Goal: Task Accomplishment & Management: Manage account settings

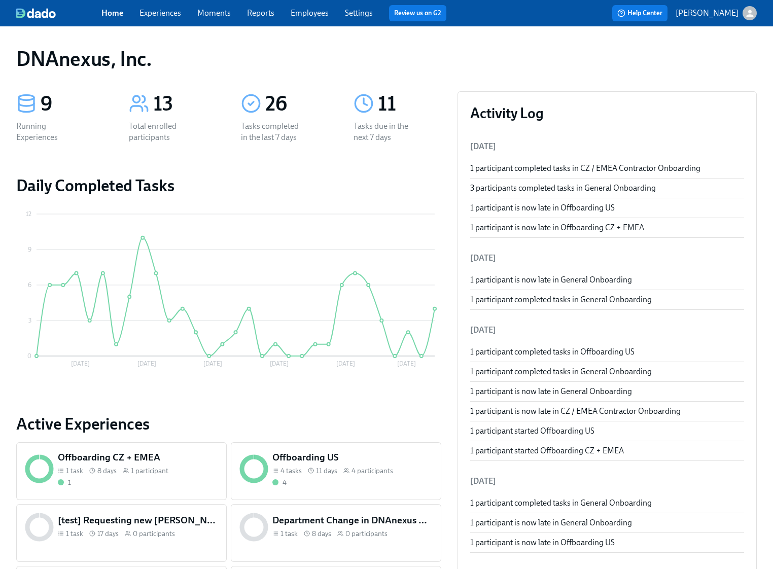
click at [176, 14] on link "Experiences" at bounding box center [161, 13] width 42 height 10
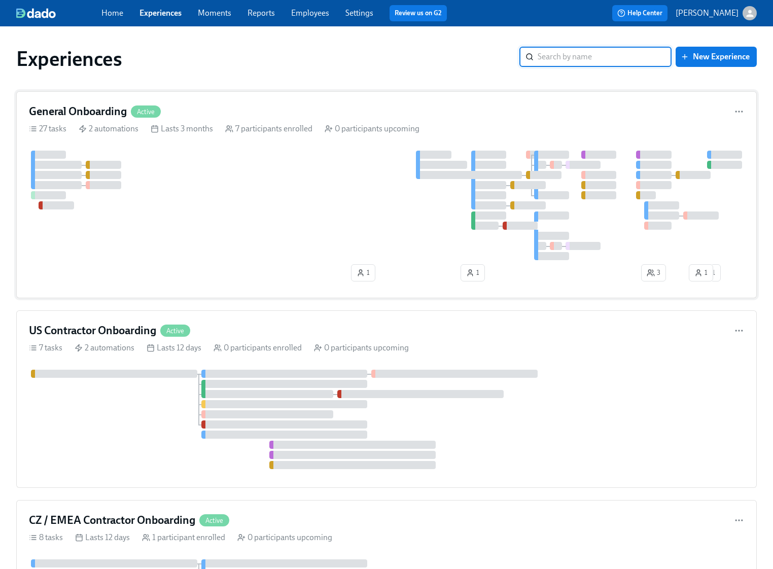
click at [194, 201] on div at bounding box center [386, 206] width 715 height 110
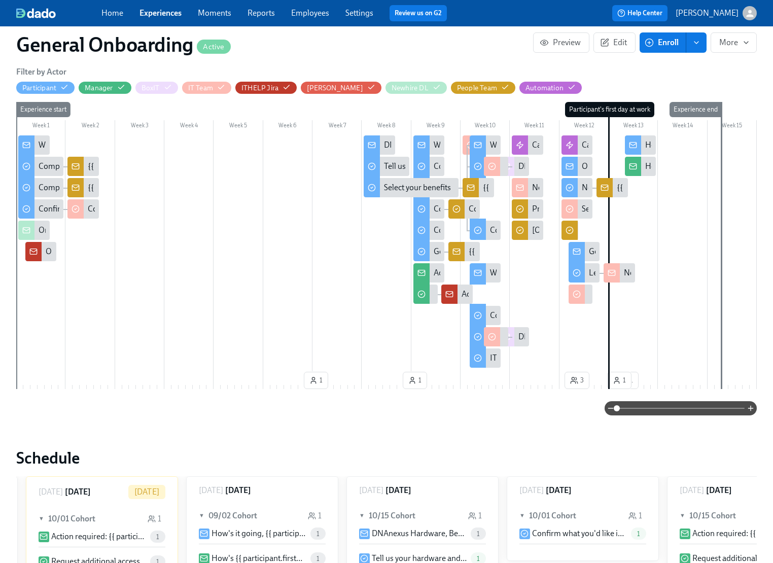
scroll to position [0, 4806]
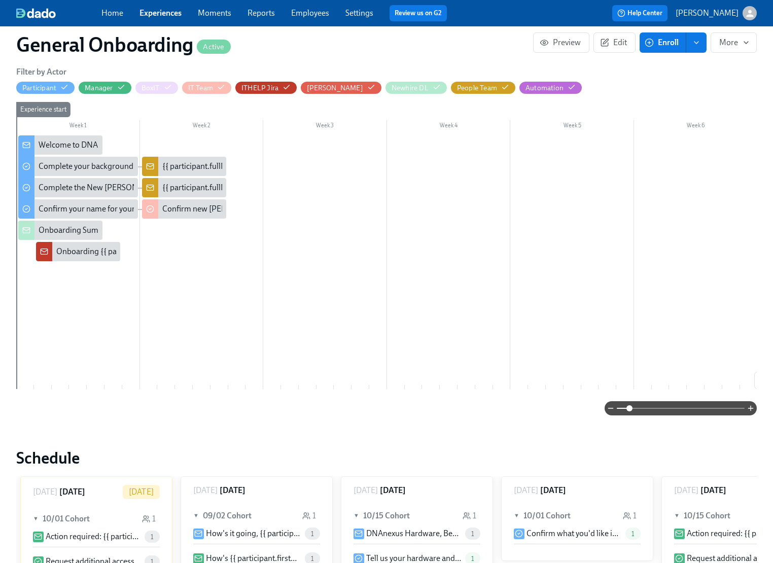
drag, startPoint x: 616, startPoint y: 407, endPoint x: 630, endPoint y: 408, distance: 13.7
click at [630, 408] on span at bounding box center [630, 408] width 6 height 6
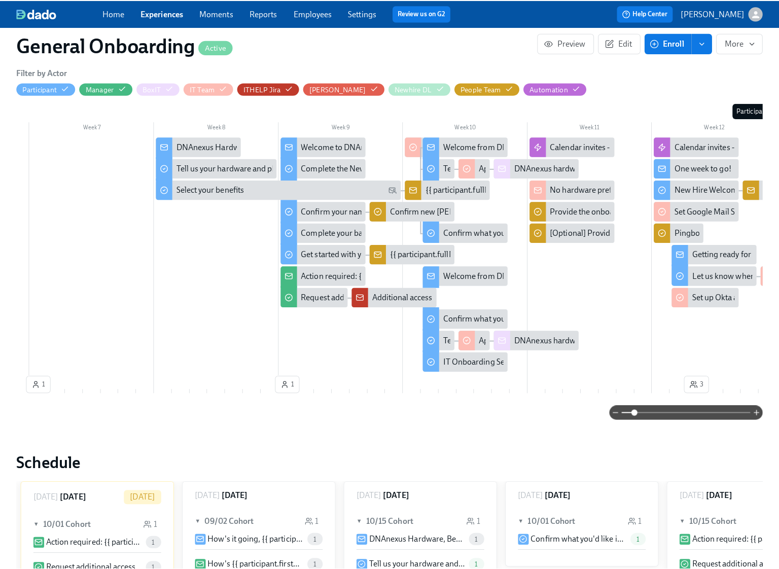
scroll to position [0, 730]
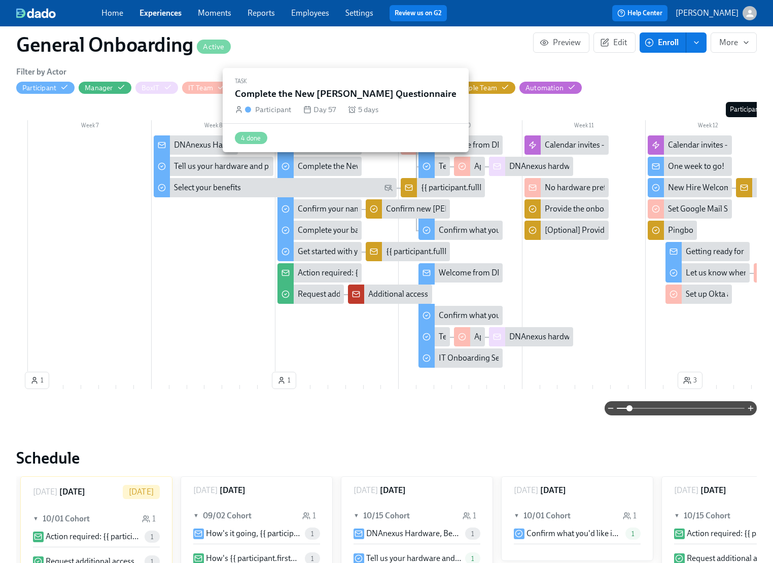
click at [331, 168] on div "Complete the New [PERSON_NAME] Questionnaire" at bounding box center [388, 166] width 180 height 11
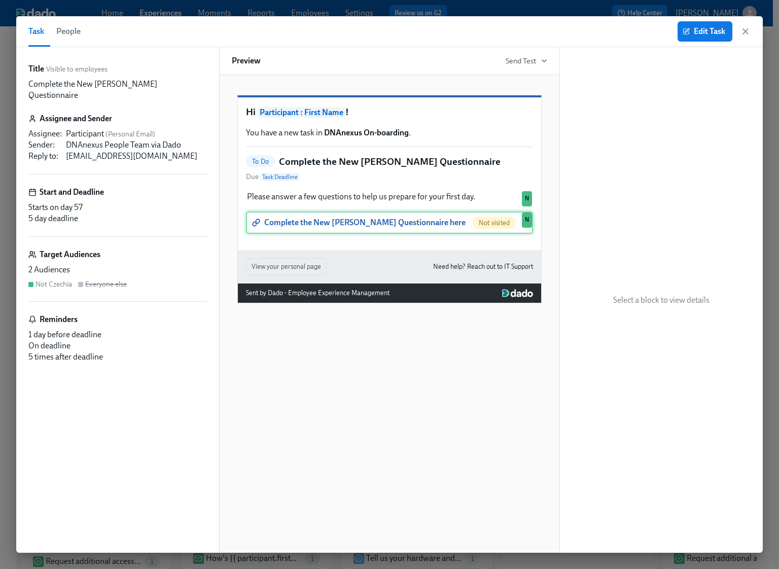
click at [373, 234] on div "Complete the New Joiner Questionnaire here Not visited N" at bounding box center [389, 223] width 287 height 22
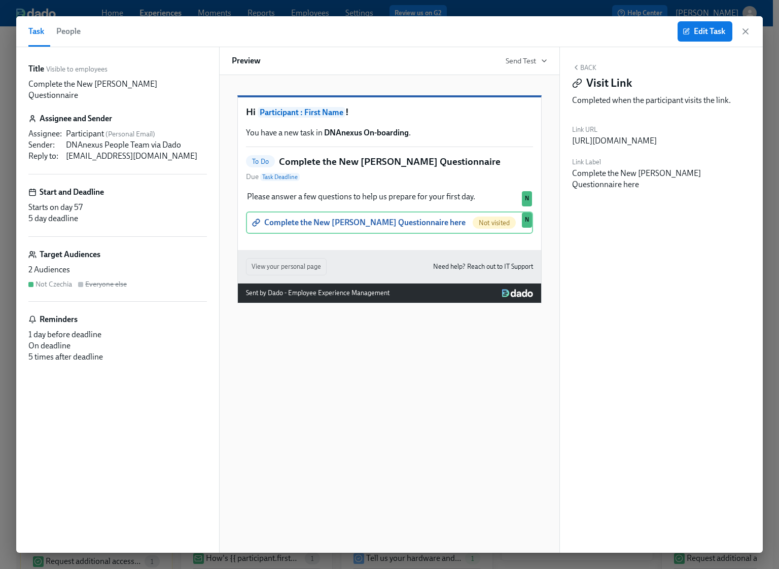
click at [647, 142] on div "https://goo.gl/forms/DssoIrfRCTs8OSEg2" at bounding box center [614, 140] width 85 height 11
copy div "https://goo.gl/forms/DssoIrfRCTs8OSEg2"
click at [717, 33] on span "Edit Task" at bounding box center [705, 31] width 41 height 10
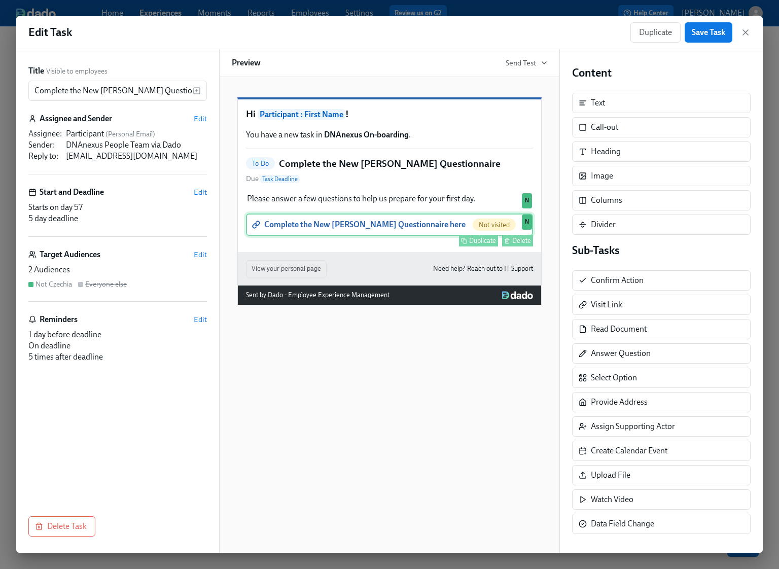
click at [380, 236] on div "Complete the New Joiner Questionnaire here Not visited Duplicate Delete N" at bounding box center [389, 225] width 287 height 22
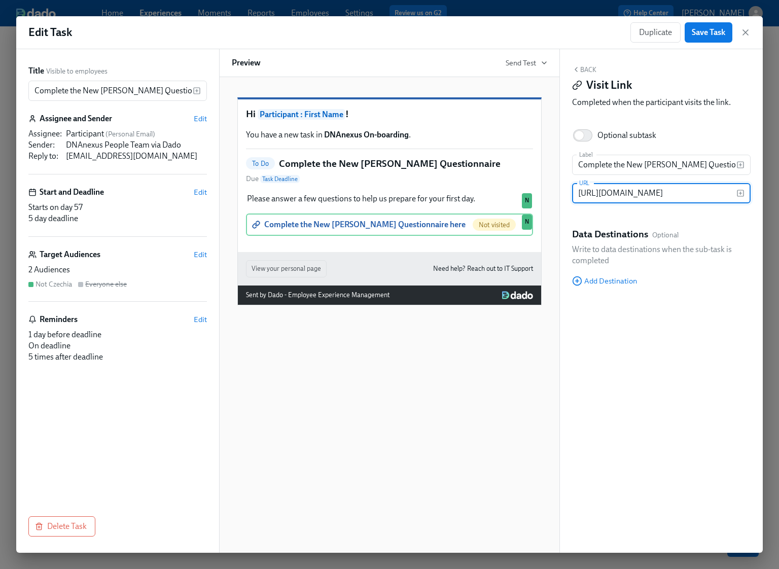
click at [647, 194] on input "https://goo.gl/forms/DssoIrfRCTs8OSEg2" at bounding box center [654, 193] width 164 height 20
click at [745, 31] on icon "button" at bounding box center [745, 32] width 5 height 5
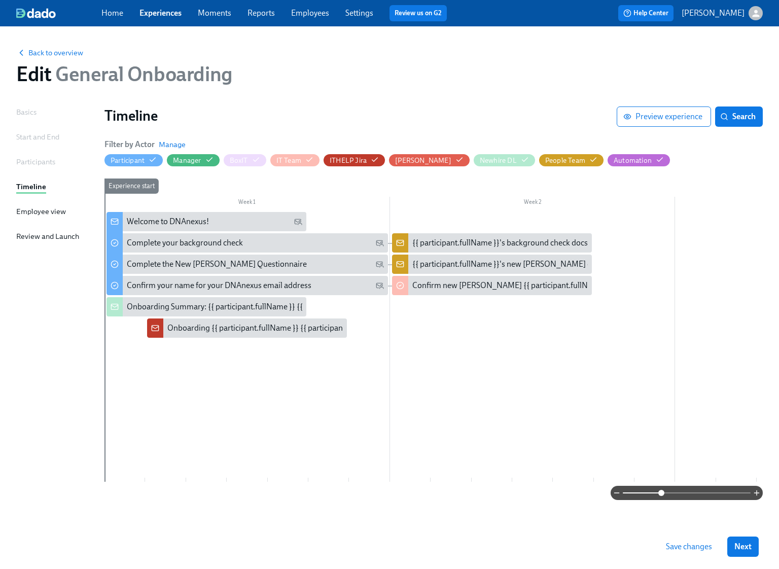
drag, startPoint x: 624, startPoint y: 490, endPoint x: 661, endPoint y: 487, distance: 37.2
click at [661, 490] on span at bounding box center [662, 493] width 6 height 6
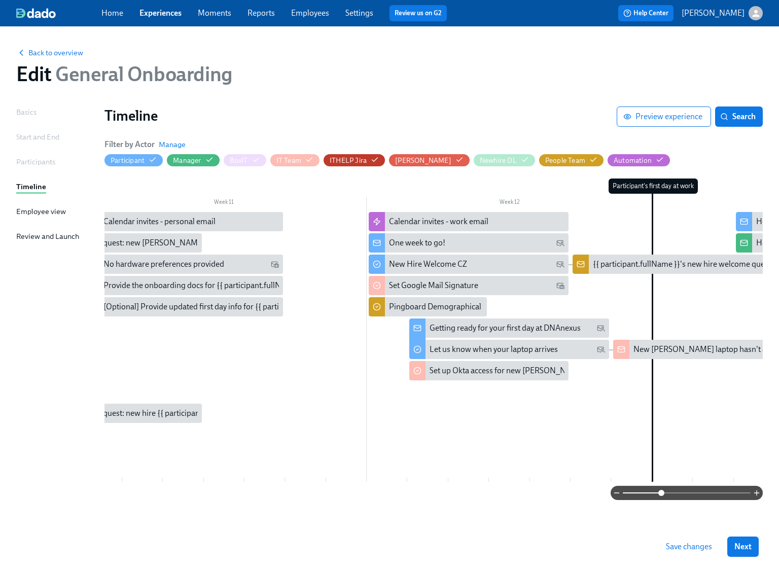
scroll to position [0, 2879]
click at [484, 261] on div "New Hire Welcome CZ" at bounding box center [477, 264] width 176 height 11
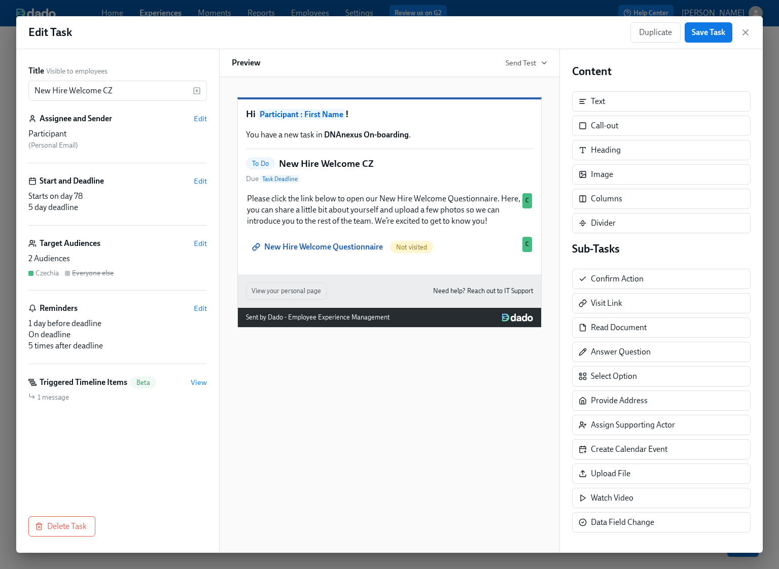
scroll to position [2, 0]
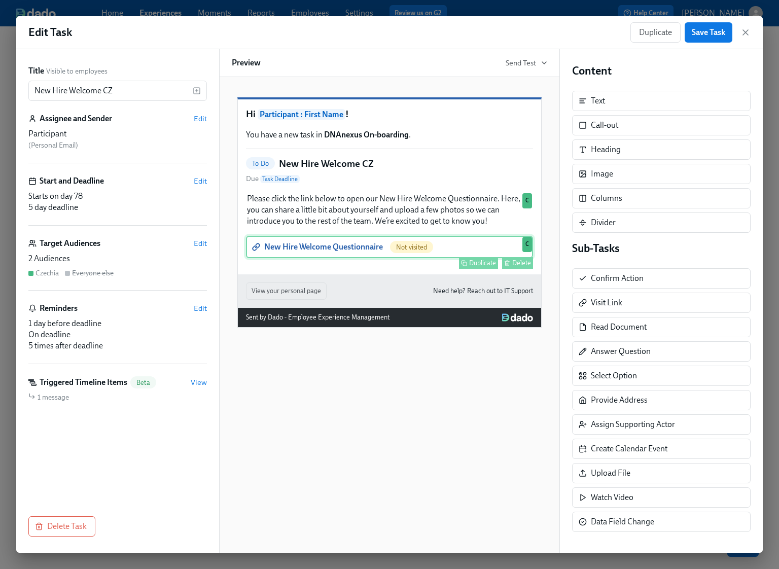
click at [347, 258] on div "New Hire Welcome Questionnaire Not visited Duplicate Delete C" at bounding box center [389, 247] width 287 height 22
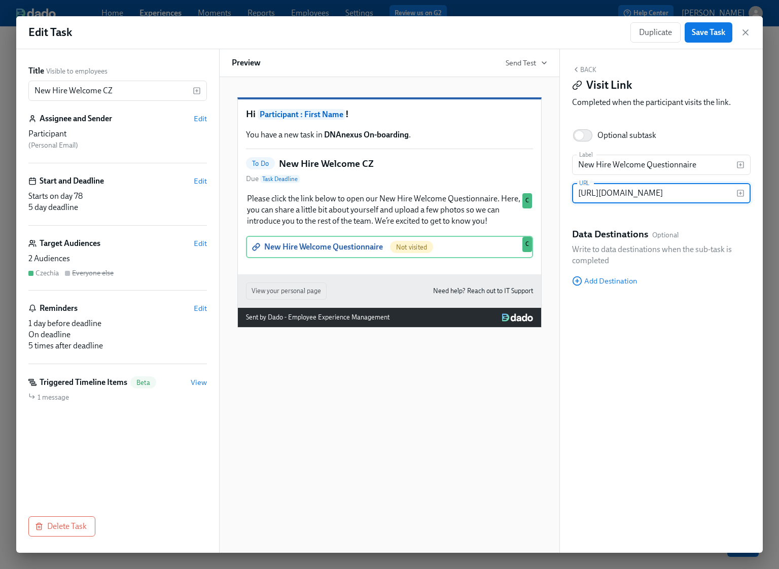
scroll to position [0, 0]
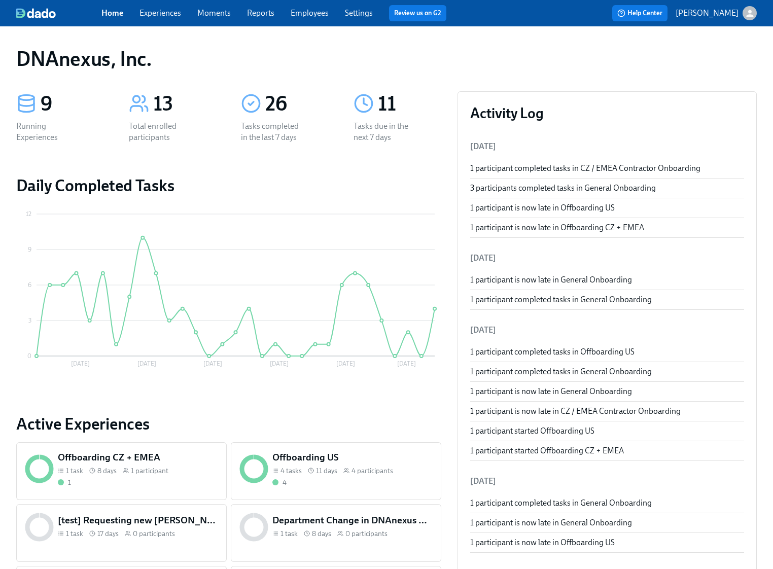
click at [168, 19] on div "Home Experiences Moments Reports Employees Settings Review us on G2" at bounding box center [277, 13] width 353 height 16
click at [175, 12] on link "Experiences" at bounding box center [161, 13] width 42 height 10
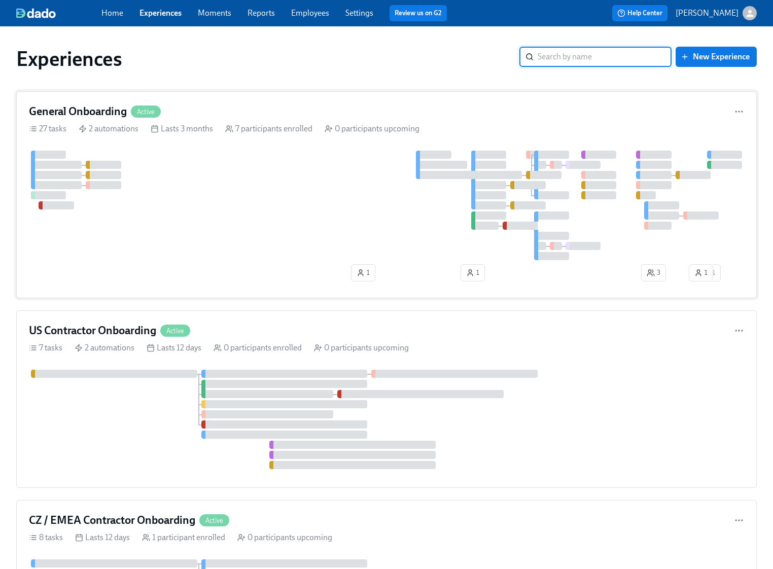
click at [159, 185] on div at bounding box center [386, 206] width 715 height 110
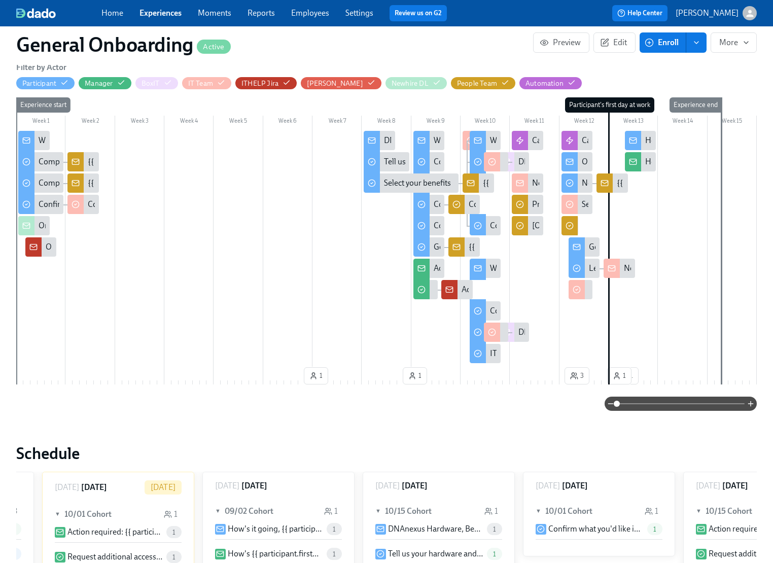
scroll to position [0, 4806]
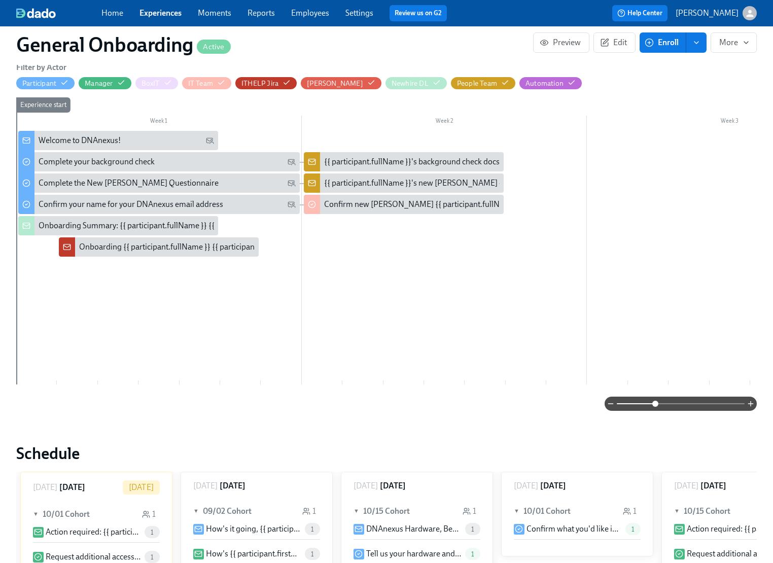
drag, startPoint x: 618, startPoint y: 403, endPoint x: 655, endPoint y: 404, distance: 36.6
click at [655, 404] on span at bounding box center [655, 404] width 6 height 6
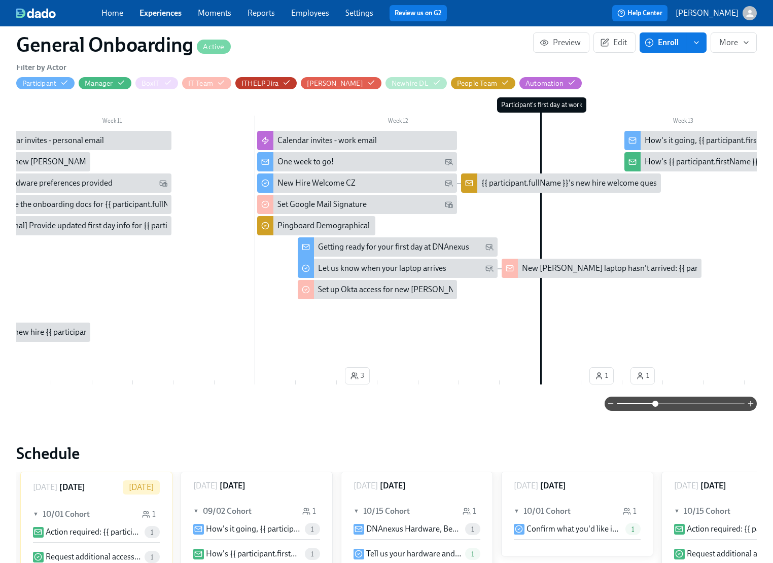
scroll to position [0, 2902]
click at [547, 186] on div "{{ participant.fullName }}'s new hire welcome questionnaire uploaded" at bounding box center [602, 183] width 242 height 11
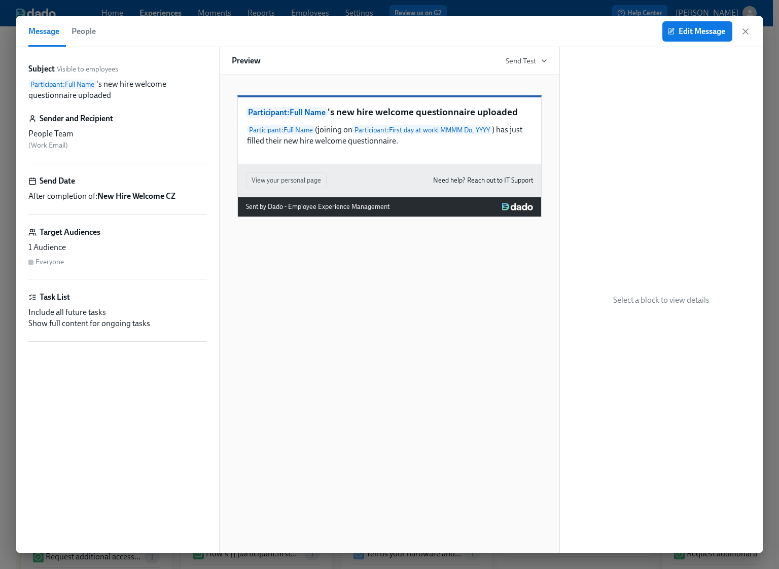
click at [129, 146] on div "People Team ( Work Email )" at bounding box center [117, 139] width 179 height 22
click at [746, 31] on icon "button" at bounding box center [745, 31] width 5 height 5
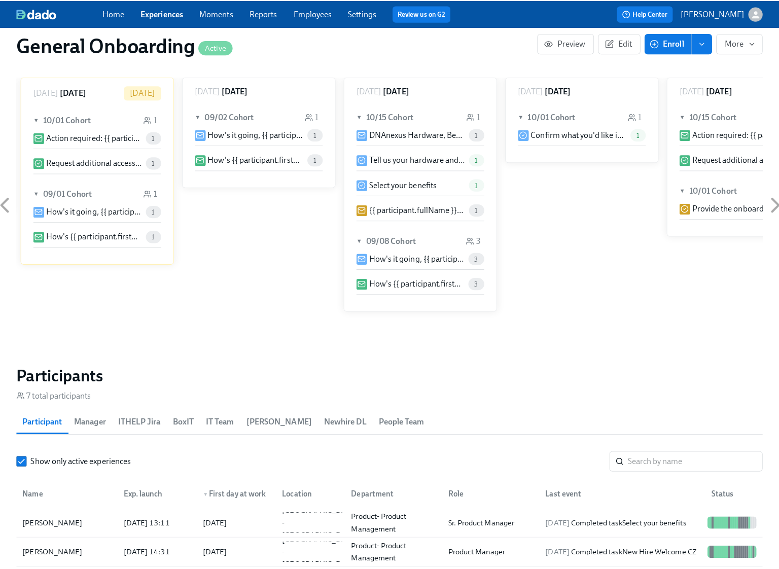
scroll to position [904, 0]
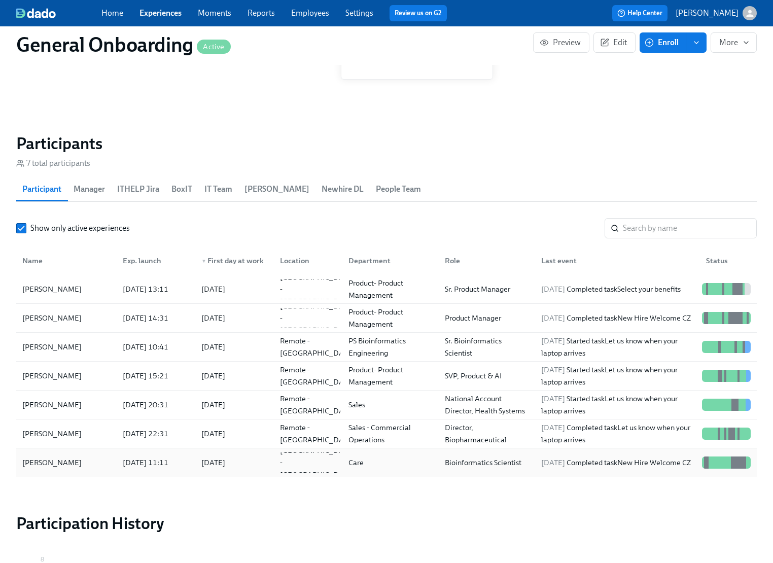
click at [44, 464] on div "[PERSON_NAME]" at bounding box center [51, 463] width 67 height 12
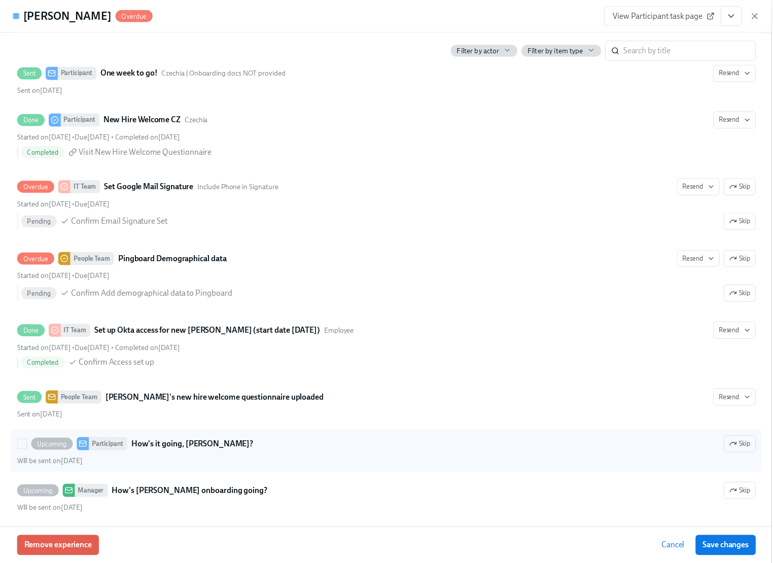
scroll to position [1690, 0]
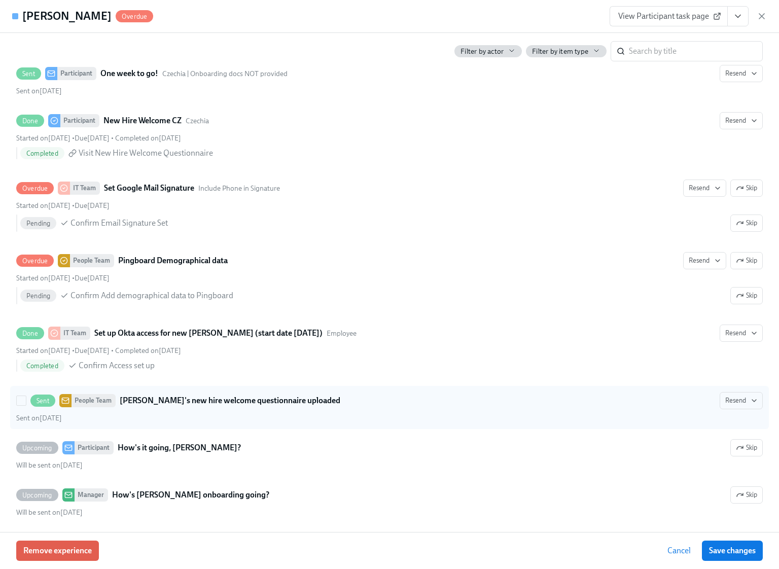
click at [87, 423] on div "Sent on [DATE]" at bounding box center [389, 419] width 747 height 10
click at [26, 405] on input "Sent People Team [PERSON_NAME]'s new hire welcome questionnaire uploaded Resend…" at bounding box center [21, 400] width 9 height 9
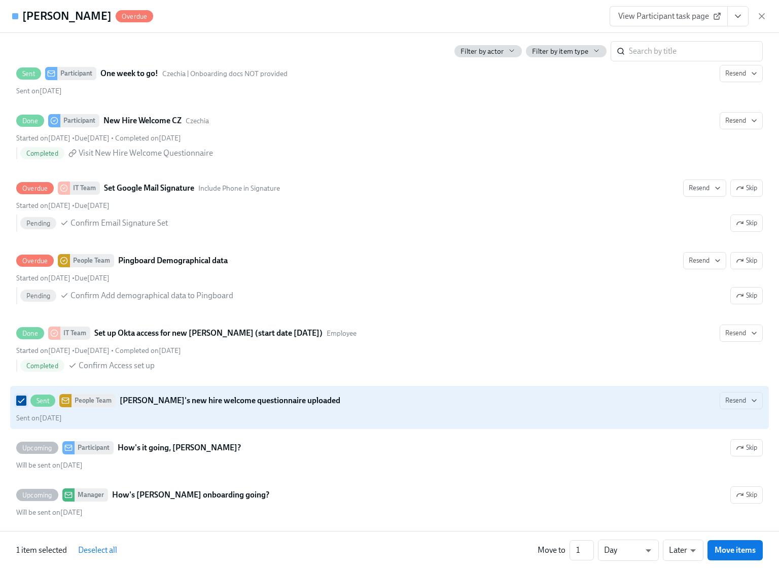
click at [23, 405] on input "Sent People Team [PERSON_NAME]'s new hire welcome questionnaire uploaded Resend…" at bounding box center [21, 400] width 9 height 9
checkbox input "false"
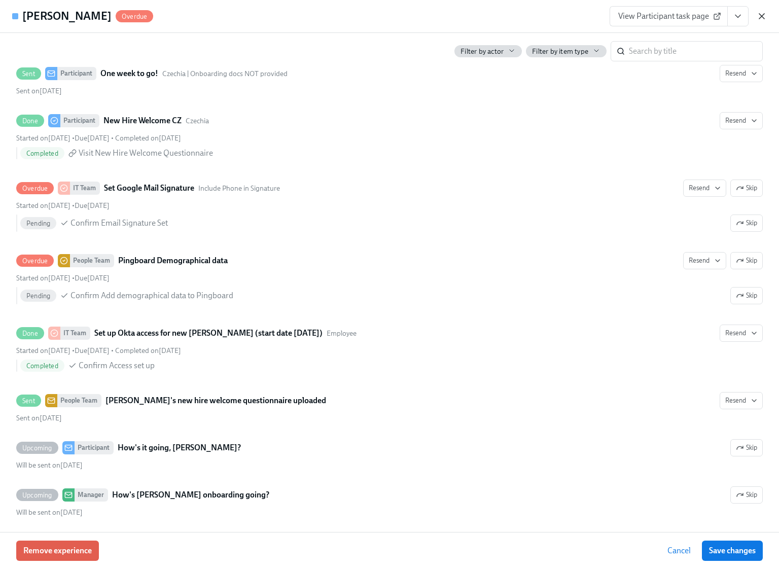
click at [763, 16] on icon "button" at bounding box center [762, 16] width 10 height 10
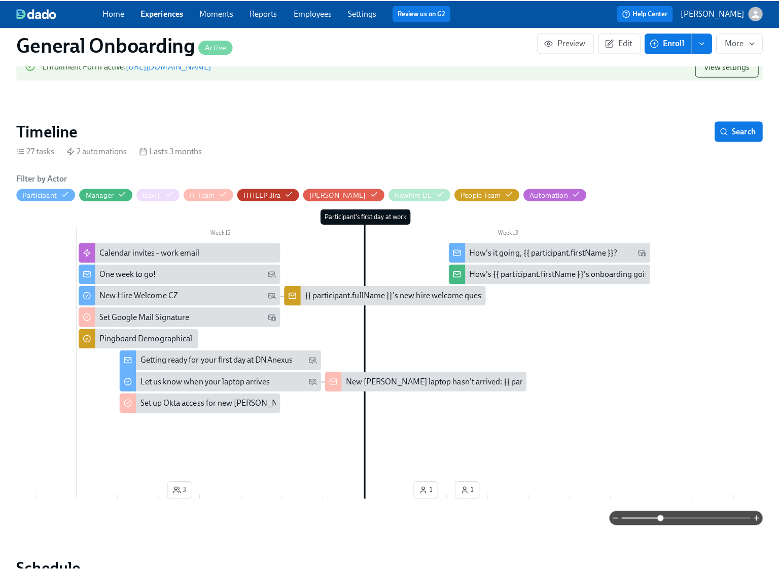
scroll to position [0, 3078]
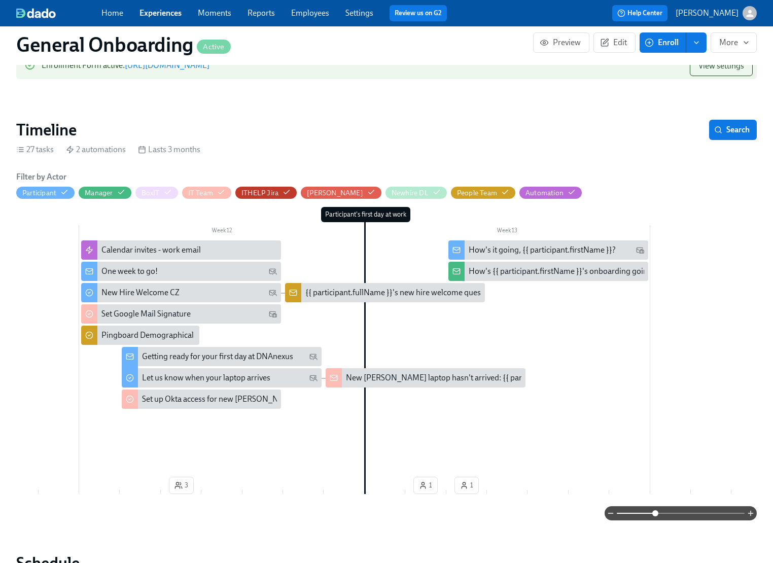
click at [416, 291] on div "{{ participant.fullName }}'s new hire welcome questionnaire uploaded" at bounding box center [426, 292] width 242 height 11
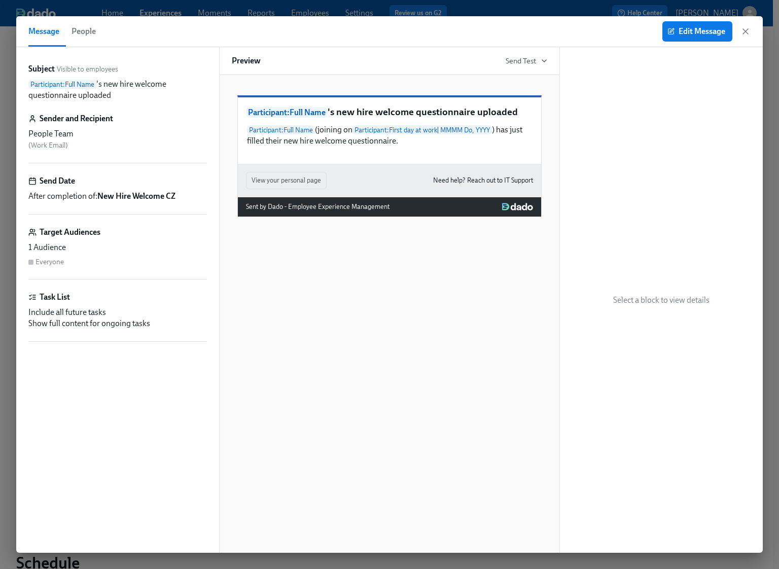
click at [524, 119] on p "Participant : Full Name 's new hire welcome questionnaire uploaded" at bounding box center [389, 113] width 287 height 14
drag, startPoint x: 522, startPoint y: 127, endPoint x: 339, endPoint y: 133, distance: 183.2
click at [339, 119] on p "Participant : Full Name 's new hire welcome questionnaire uploaded" at bounding box center [389, 113] width 287 height 14
copy p "new hire welcome questionnaire uploaded"
click at [748, 33] on icon "button" at bounding box center [745, 31] width 5 height 5
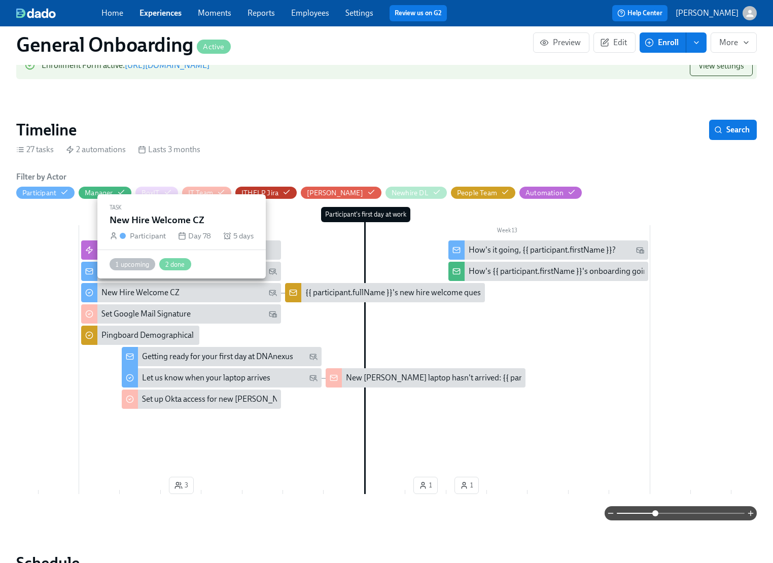
click at [170, 293] on div "New Hire Welcome CZ" at bounding box center [140, 292] width 78 height 11
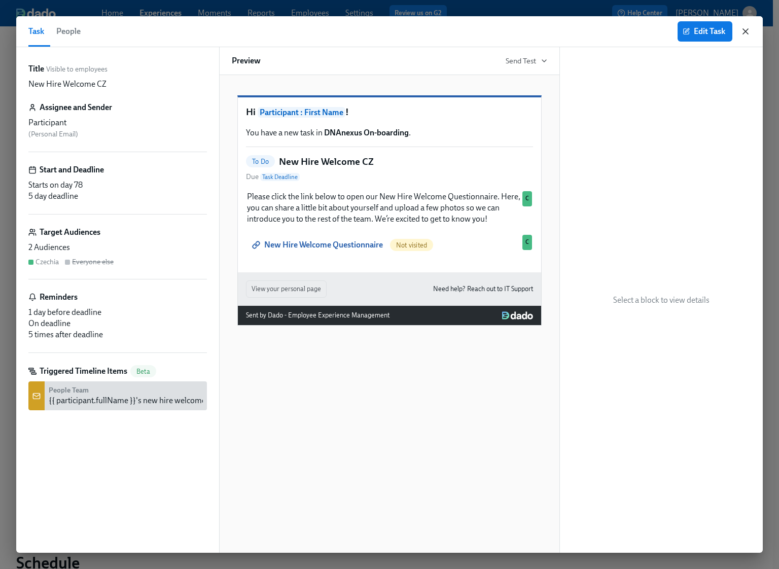
click at [746, 31] on icon "button" at bounding box center [745, 31] width 5 height 5
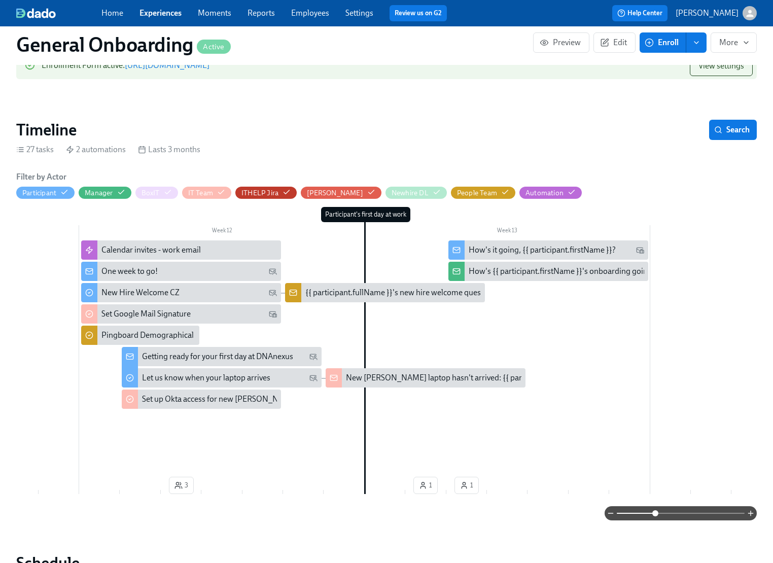
click at [408, 292] on div "{{ participant.fullName }}'s new hire welcome questionnaire uploaded" at bounding box center [426, 292] width 242 height 11
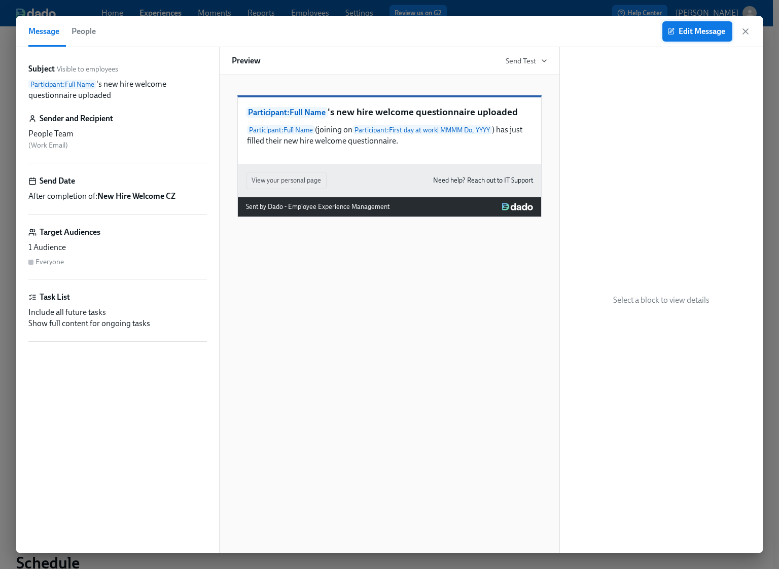
click at [696, 33] on span "Edit Message" at bounding box center [698, 31] width 56 height 10
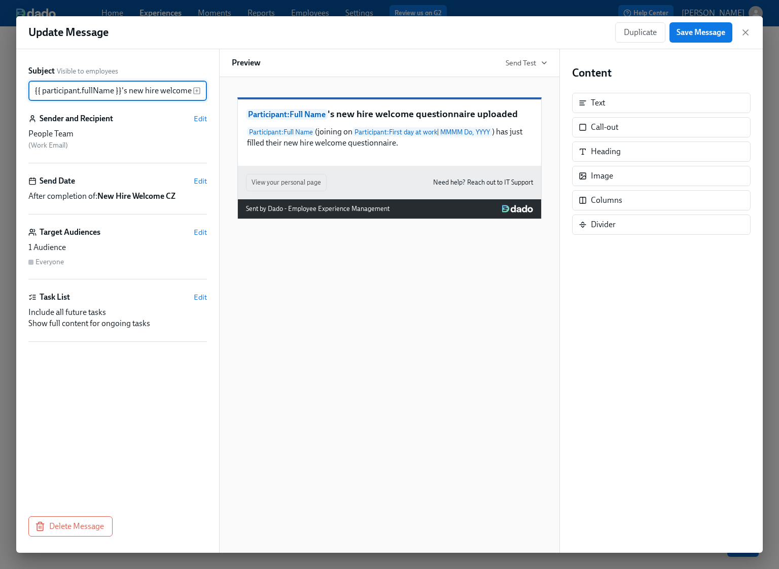
click at [62, 133] on div "People Team" at bounding box center [117, 133] width 179 height 11
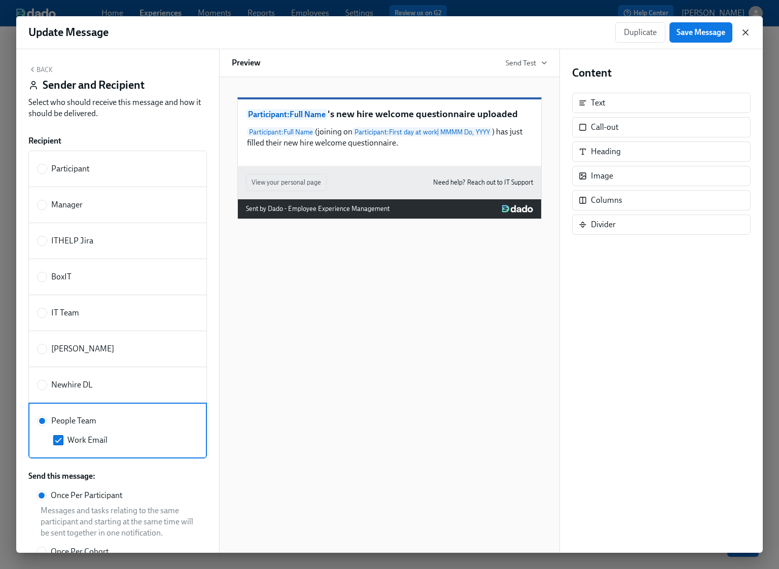
click at [747, 32] on icon "button" at bounding box center [746, 32] width 10 height 10
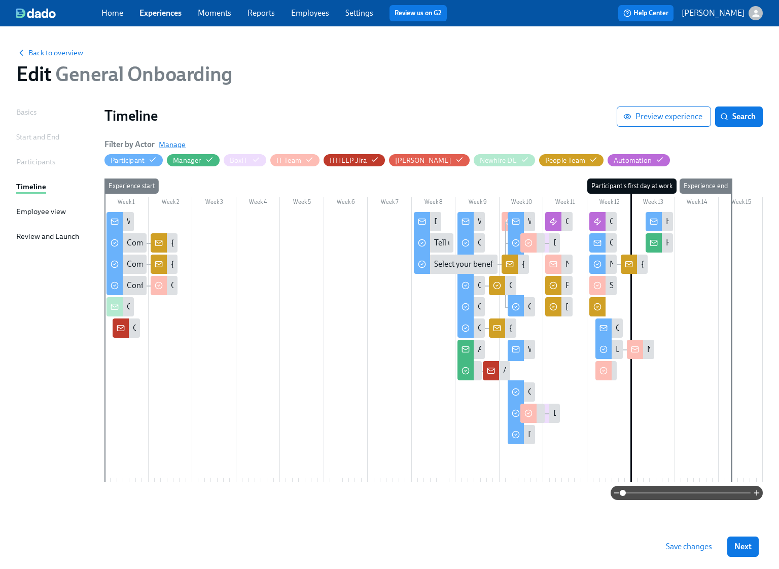
click at [175, 143] on span "Manage" at bounding box center [172, 145] width 27 height 10
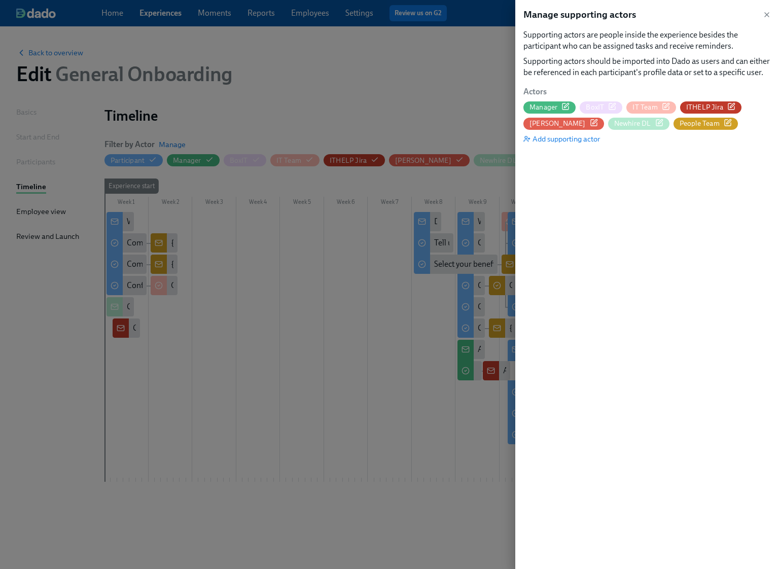
click at [680, 126] on span "People Team" at bounding box center [700, 124] width 40 height 10
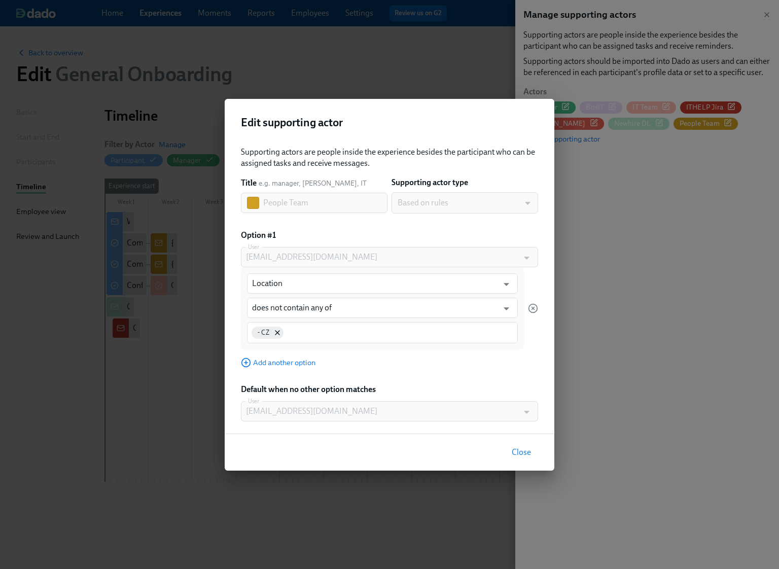
click at [525, 454] on span "Close" at bounding box center [521, 452] width 19 height 10
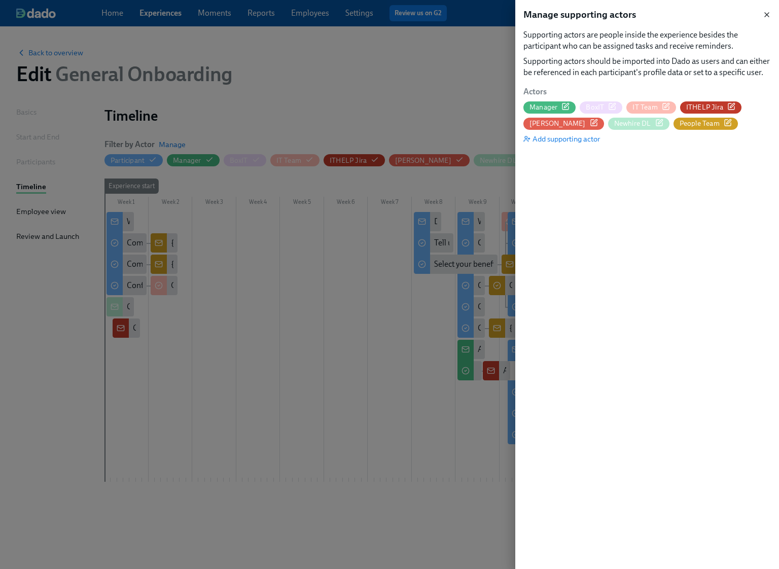
click at [768, 14] on icon "button" at bounding box center [767, 15] width 4 height 4
